Goal: Check status: Check status

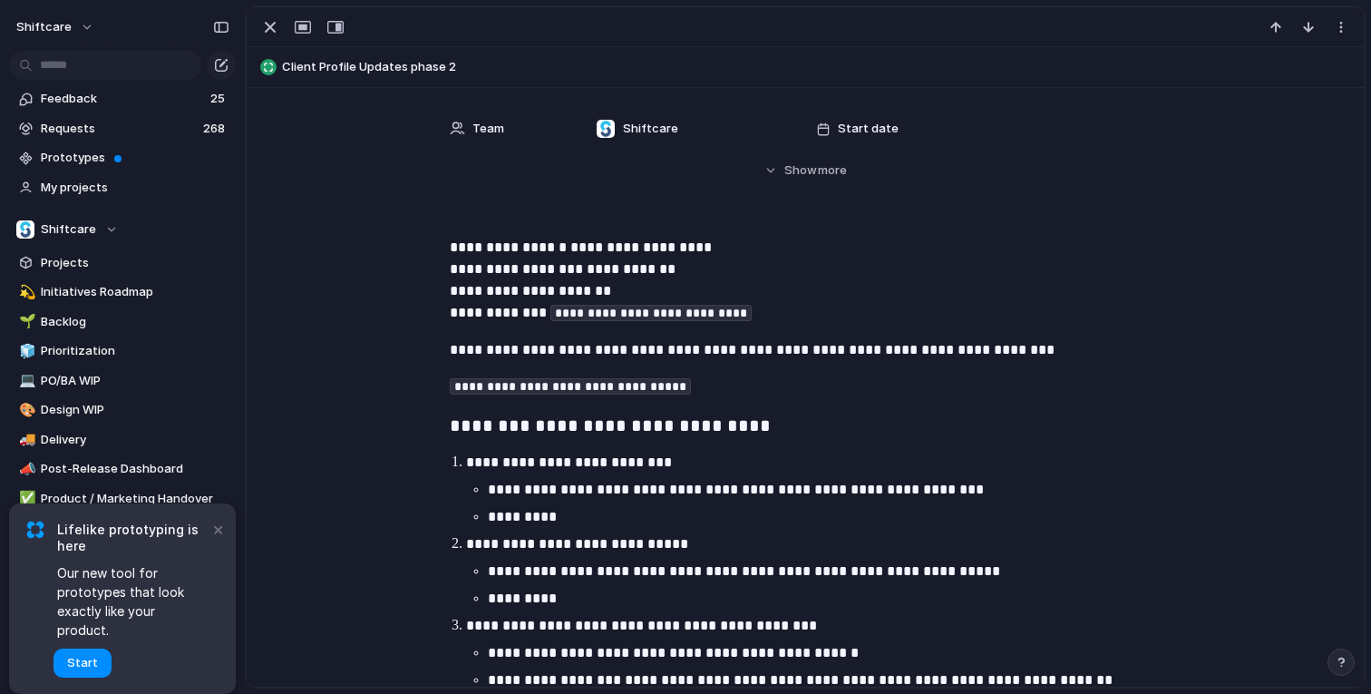
scroll to position [238, 0]
